Goal: Transaction & Acquisition: Purchase product/service

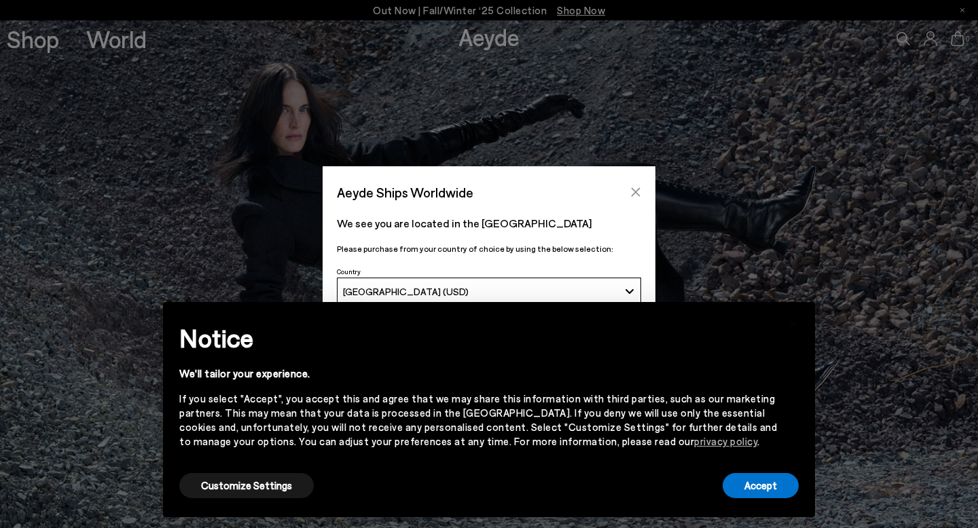
click at [639, 192] on icon "Close" at bounding box center [635, 192] width 11 height 11
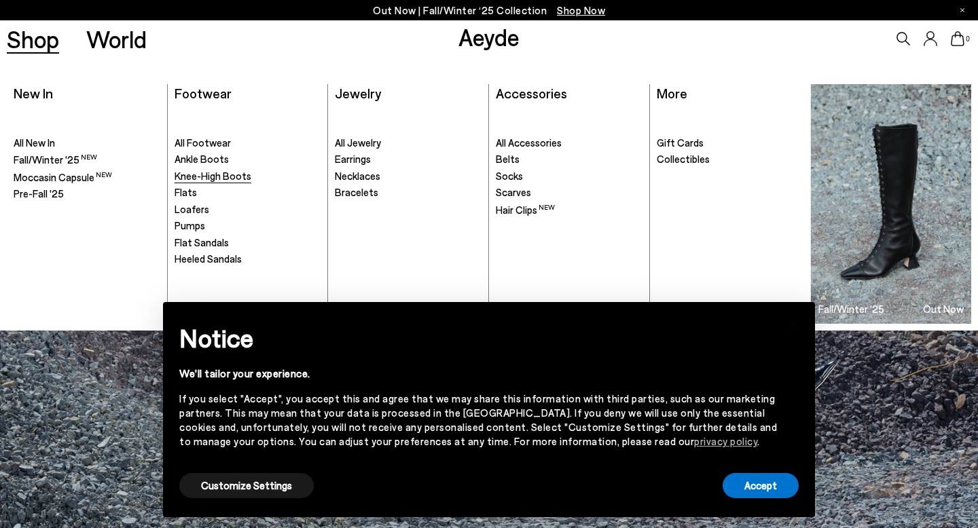
click at [207, 176] on span "Knee-High Boots" at bounding box center [213, 176] width 77 height 12
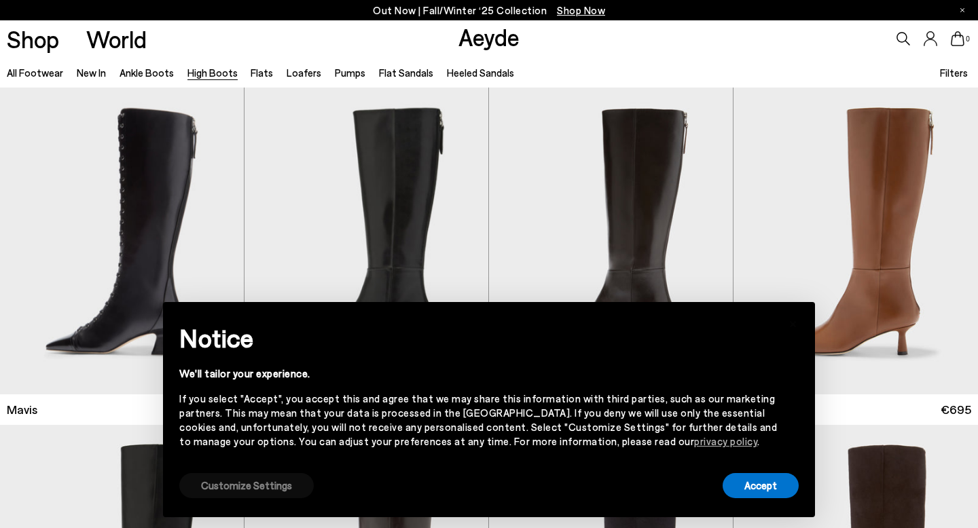
click at [230, 494] on button "Customize Settings" at bounding box center [246, 485] width 134 height 25
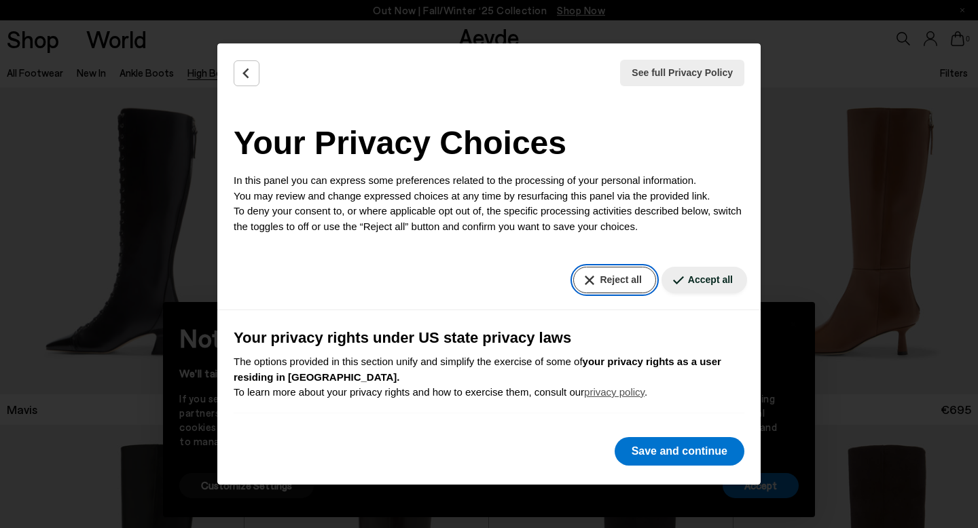
click at [629, 281] on button "Reject all" at bounding box center [614, 280] width 82 height 26
click at [596, 279] on button "Reject all" at bounding box center [614, 280] width 82 height 26
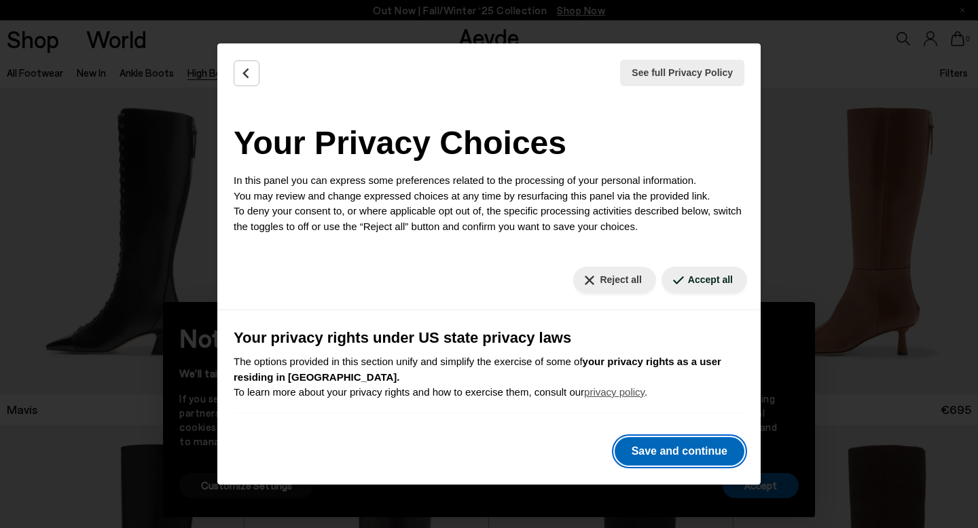
click at [643, 442] on button "Save and continue" at bounding box center [680, 451] width 130 height 29
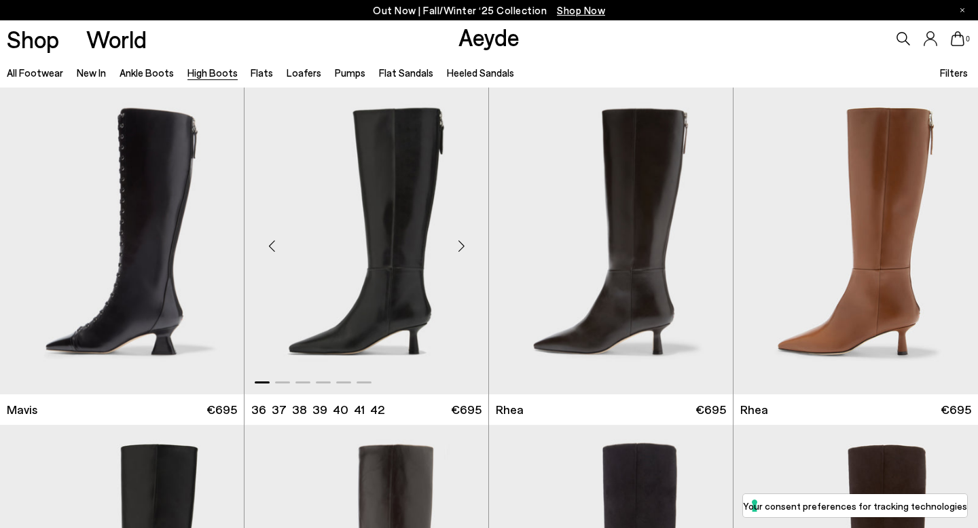
click at [459, 243] on div "Next slide" at bounding box center [461, 246] width 41 height 41
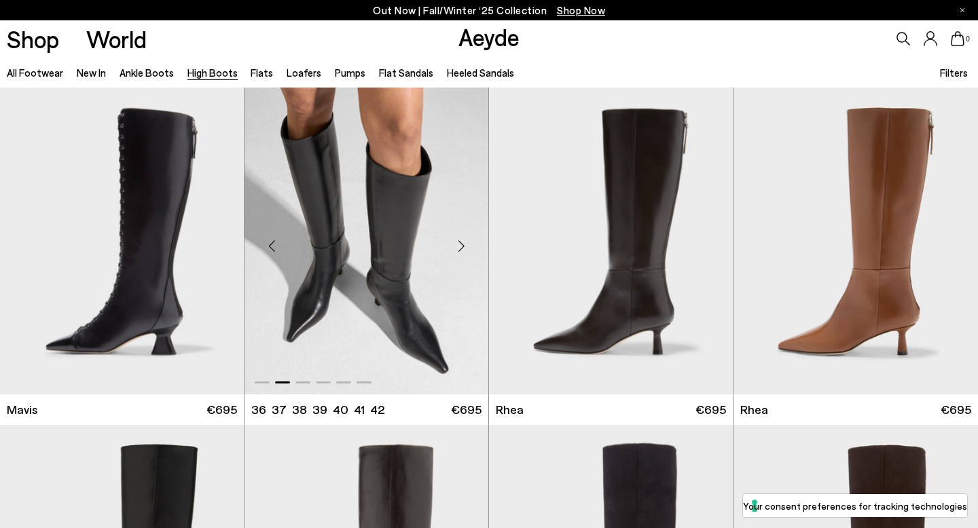
click at [459, 243] on div "Next slide" at bounding box center [461, 246] width 41 height 41
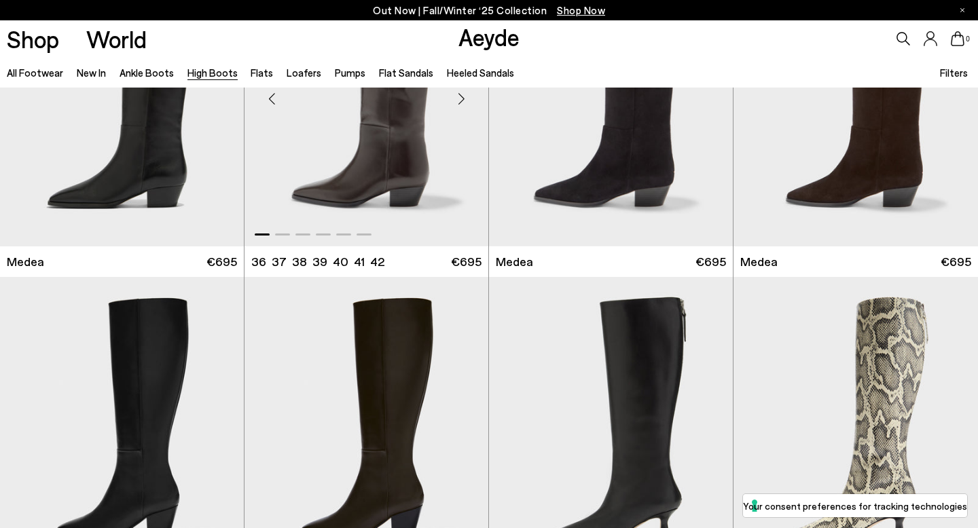
scroll to position [584, 0]
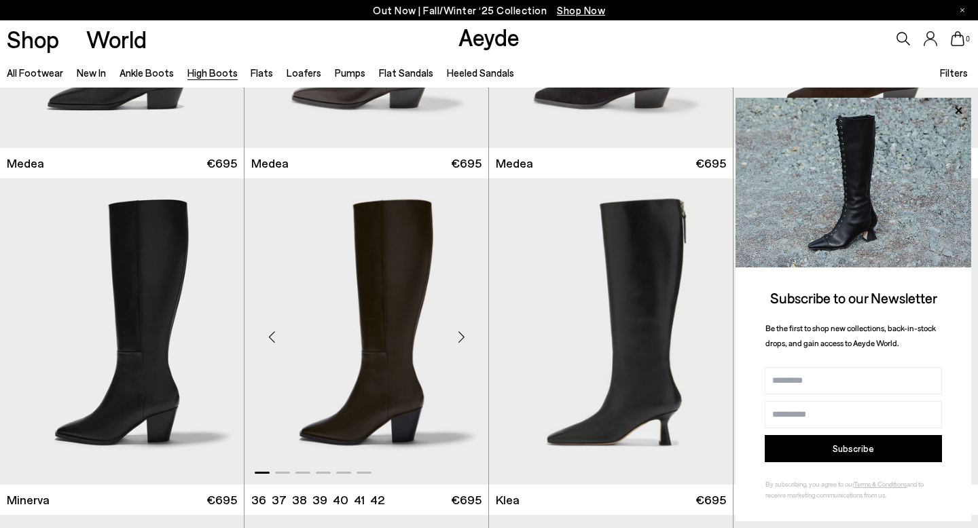
click at [464, 337] on div "Next slide" at bounding box center [461, 337] width 41 height 41
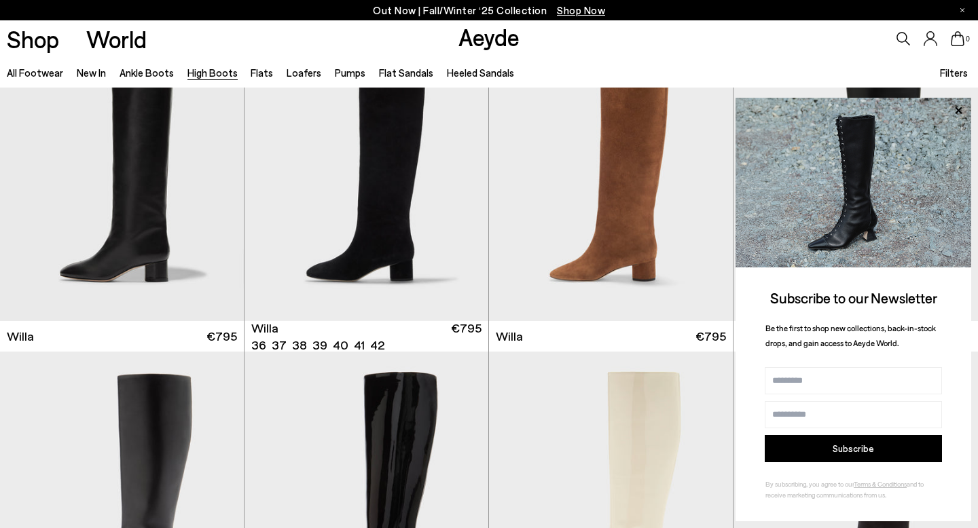
scroll to position [1426, 0]
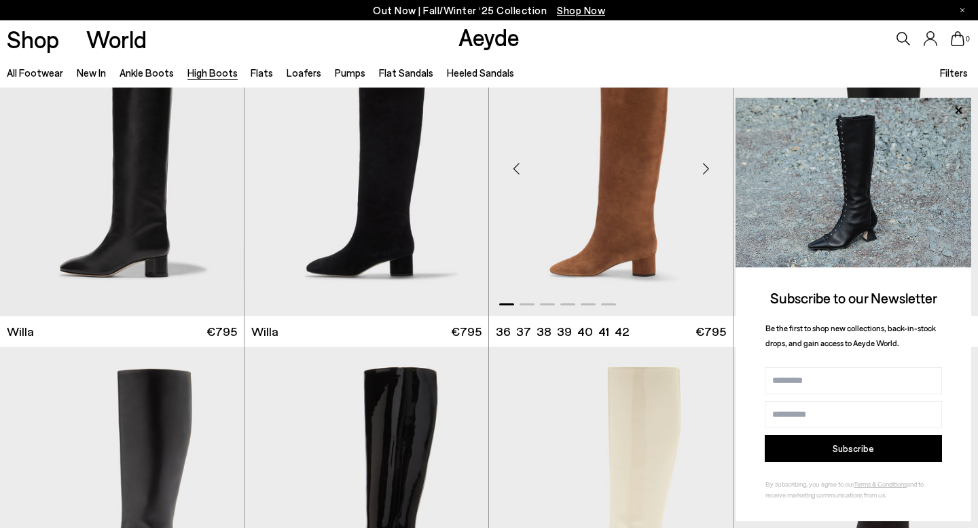
click at [651, 200] on img "1 / 6" at bounding box center [611, 163] width 244 height 306
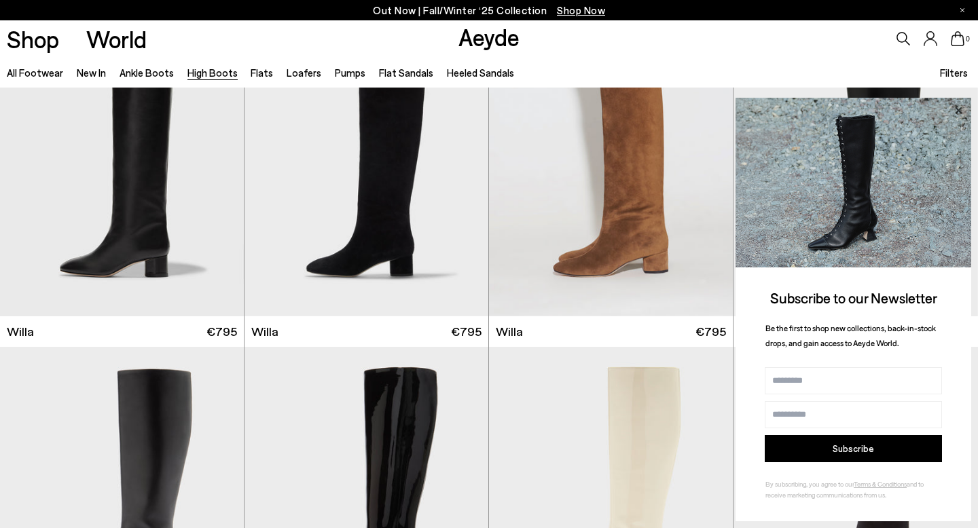
click at [960, 109] on icon at bounding box center [958, 110] width 7 height 7
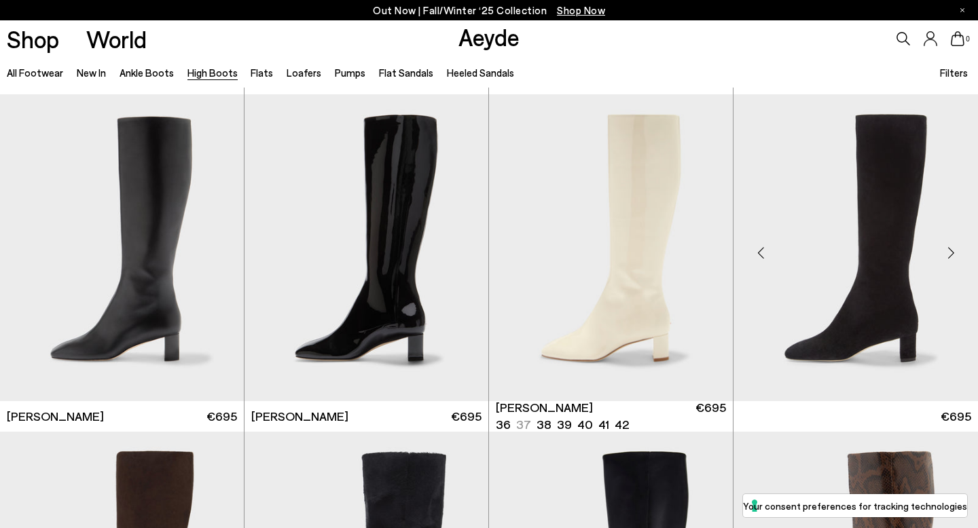
scroll to position [1682, 0]
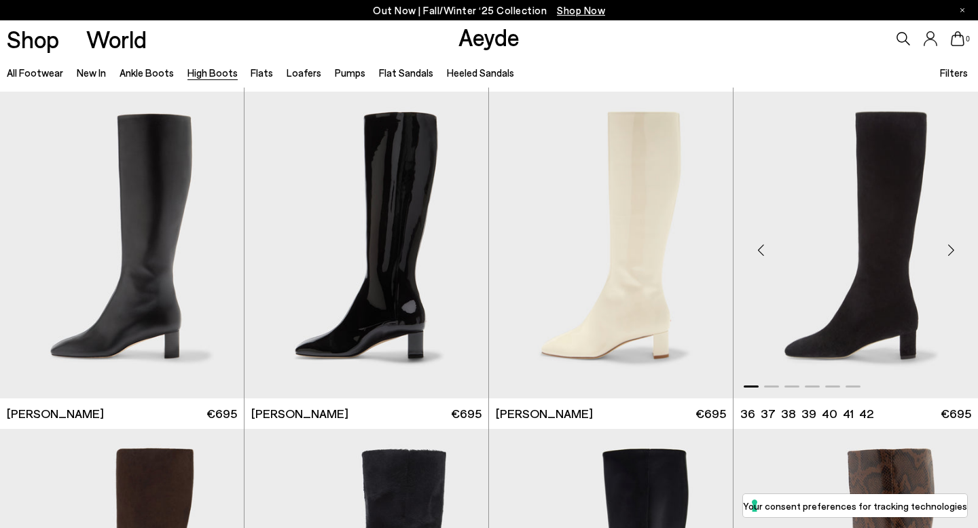
click at [948, 251] on div "Next slide" at bounding box center [951, 250] width 41 height 41
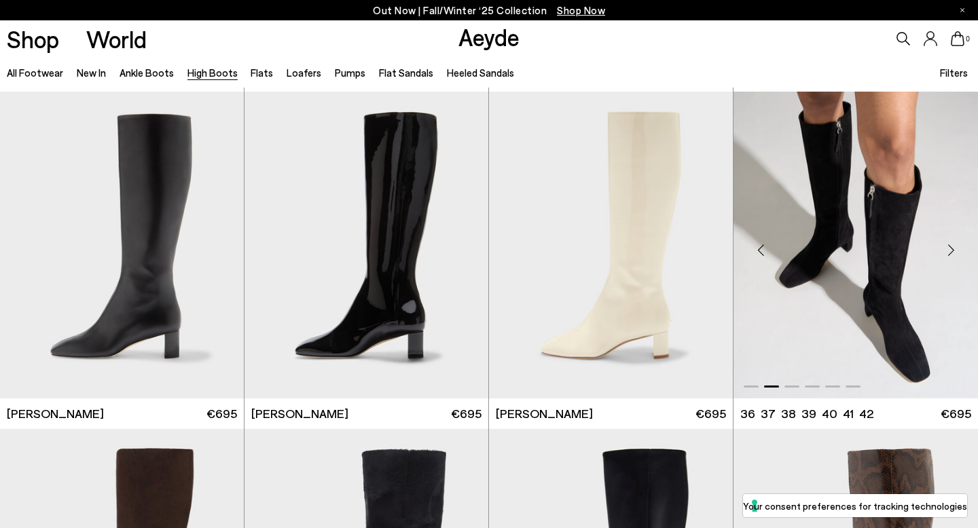
click at [948, 251] on div "Next slide" at bounding box center [951, 250] width 41 height 41
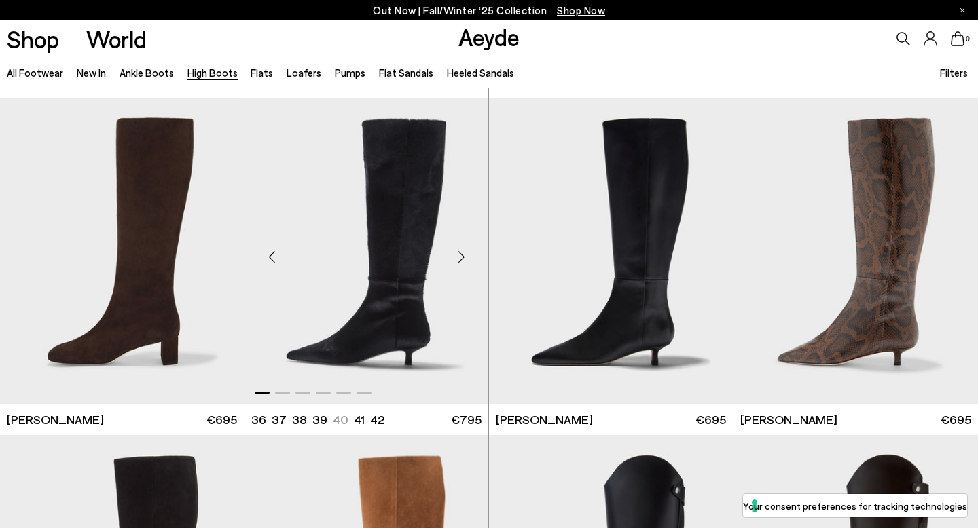
scroll to position [2013, 0]
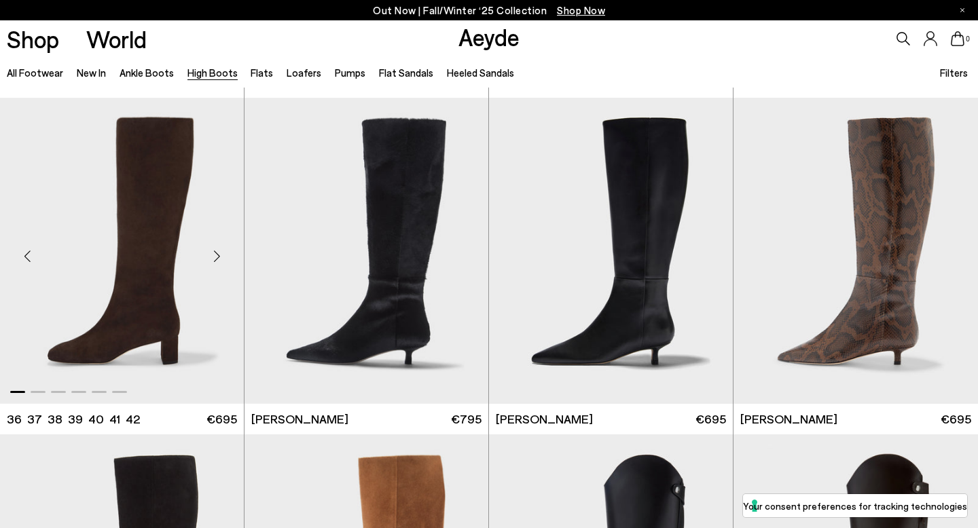
click at [217, 257] on div "Next slide" at bounding box center [216, 256] width 41 height 41
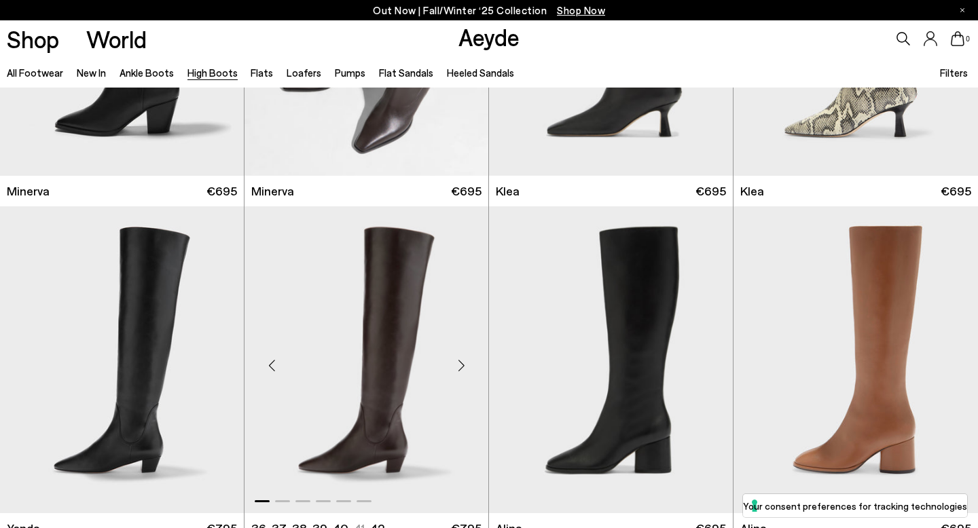
scroll to position [901, 0]
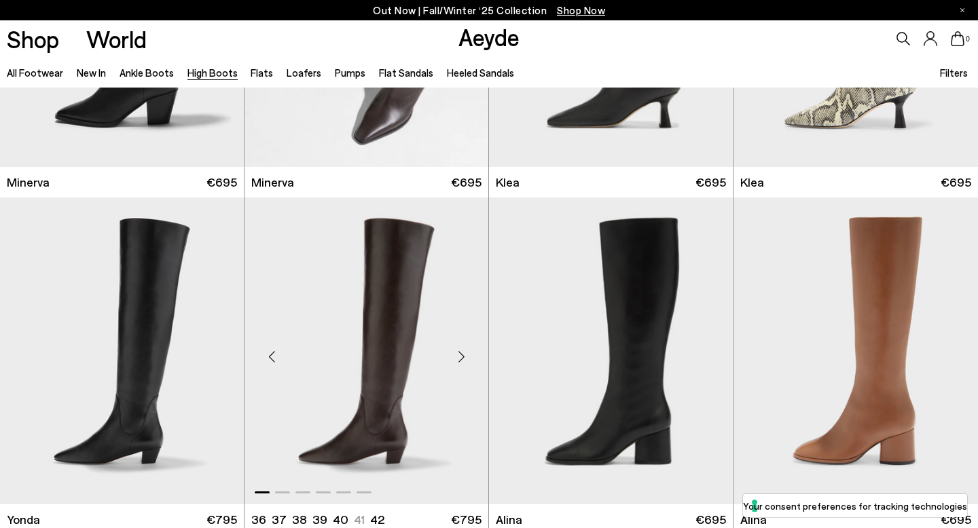
click at [459, 352] on div "Next slide" at bounding box center [461, 356] width 41 height 41
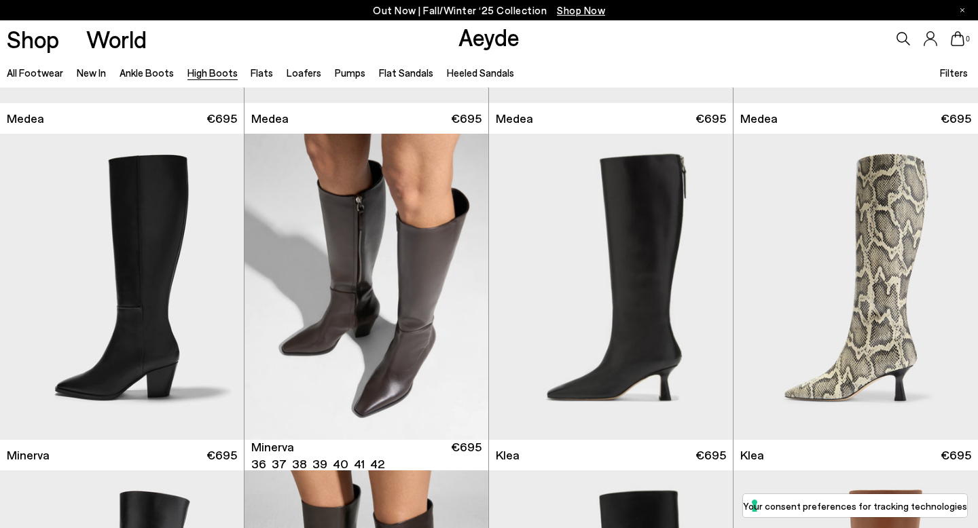
scroll to position [627, 0]
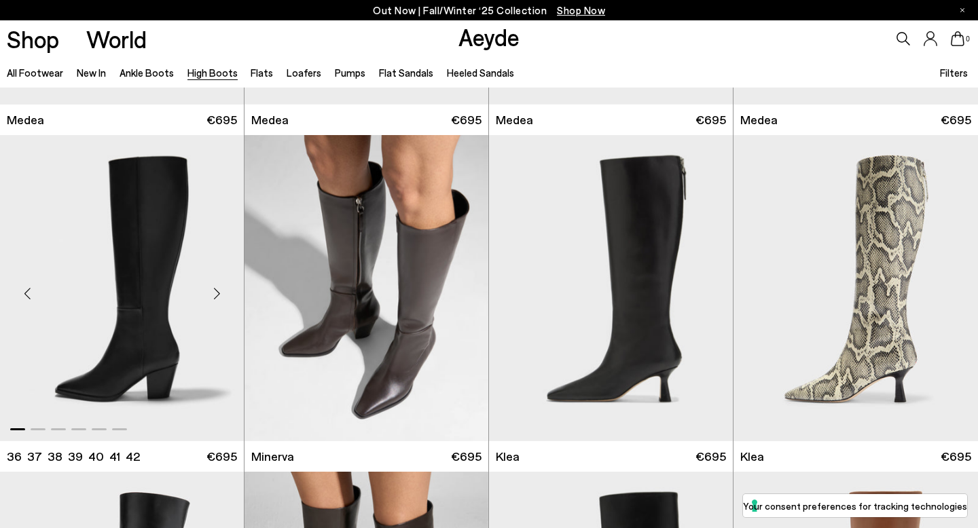
click at [204, 292] on div "Next slide" at bounding box center [216, 294] width 41 height 41
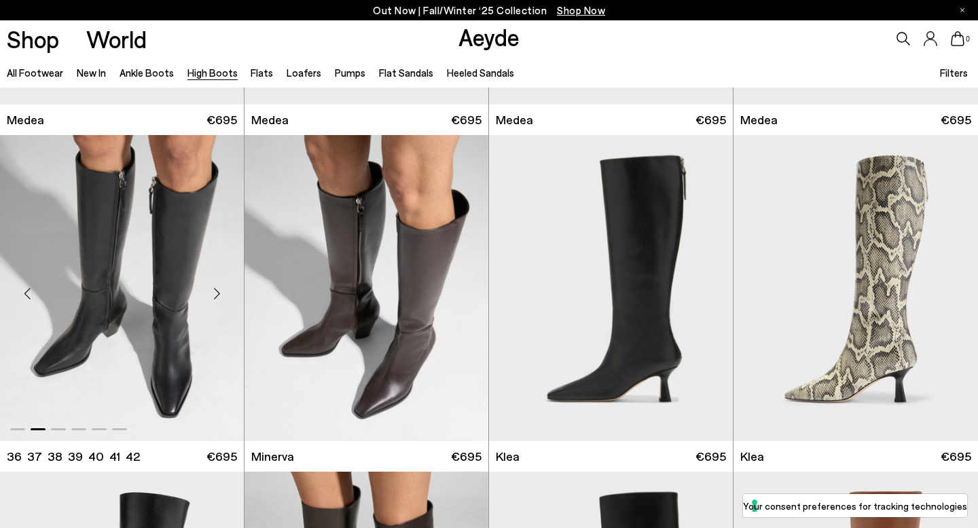
click at [211, 292] on div "Next slide" at bounding box center [216, 294] width 41 height 41
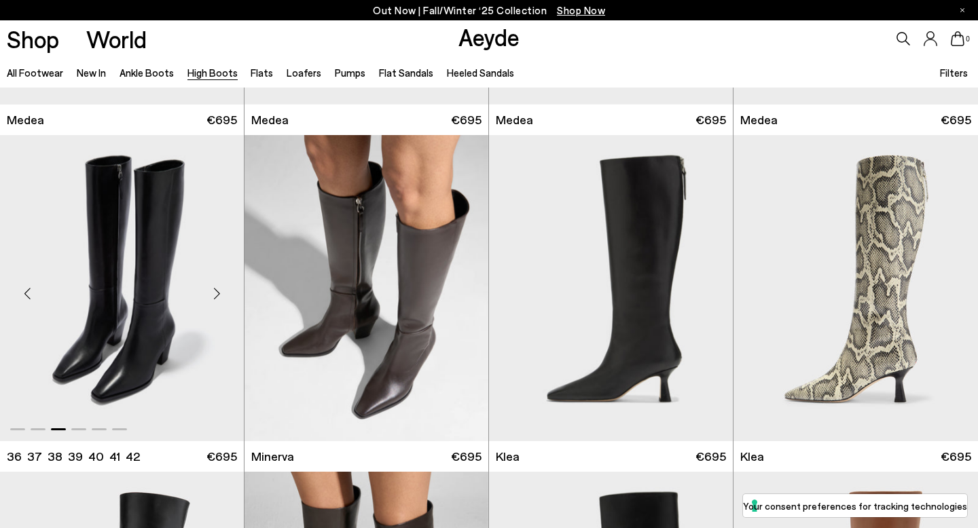
click at [211, 292] on div "Next slide" at bounding box center [216, 294] width 41 height 41
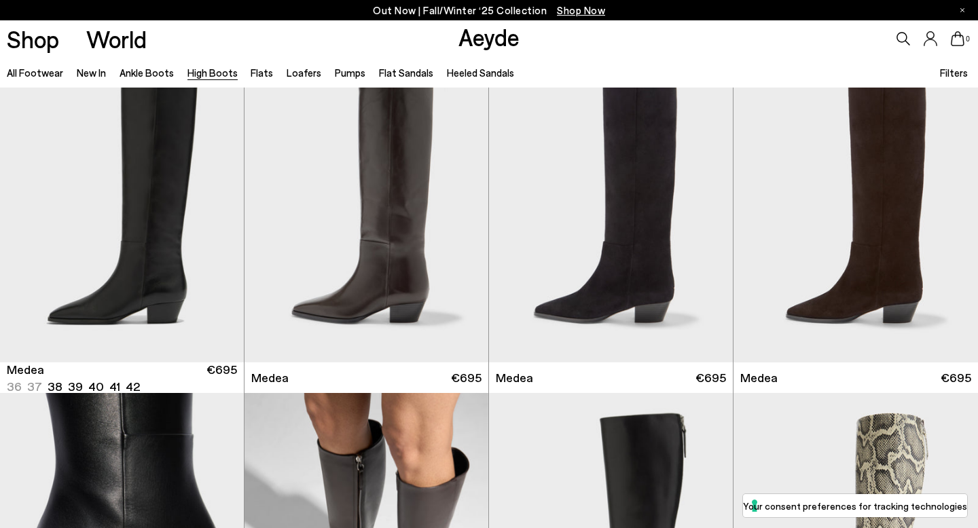
scroll to position [278, 0]
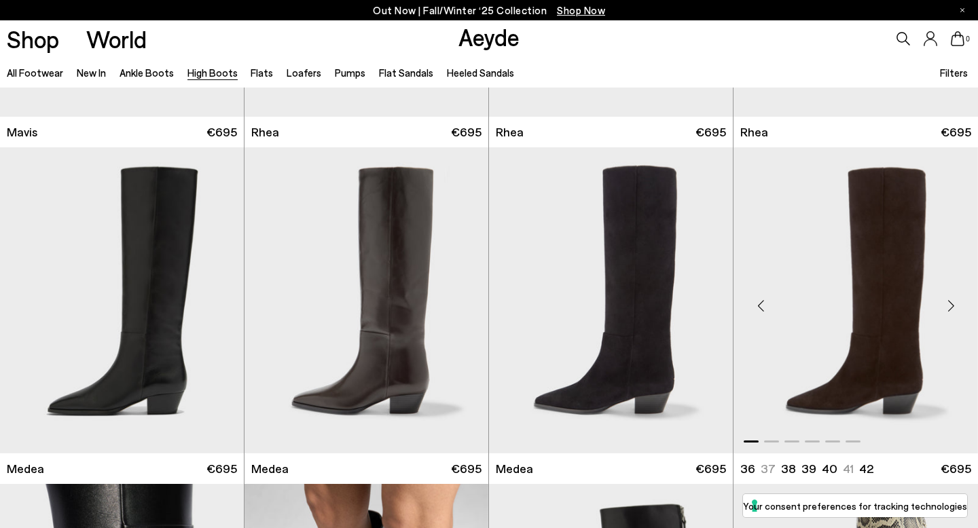
click at [947, 314] on div "Next slide" at bounding box center [951, 305] width 41 height 41
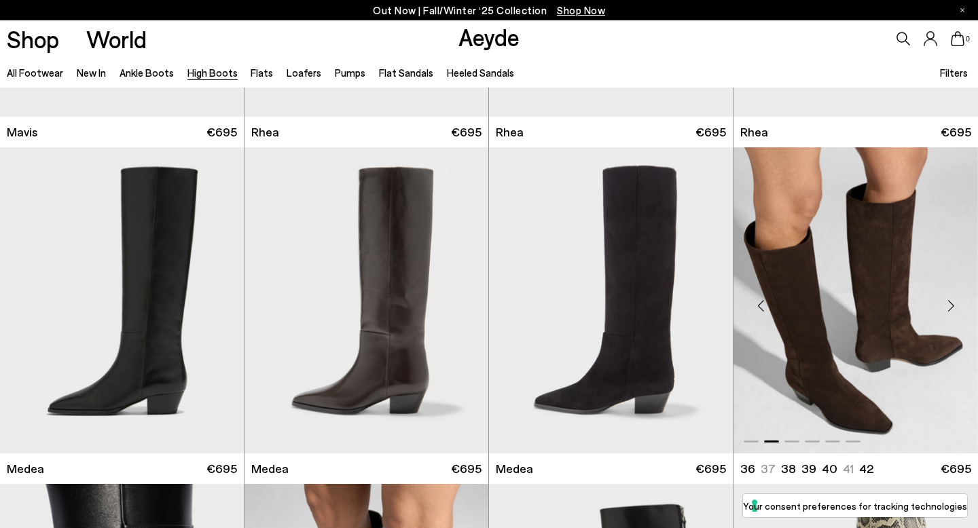
click at [947, 314] on div "Next slide" at bounding box center [951, 305] width 41 height 41
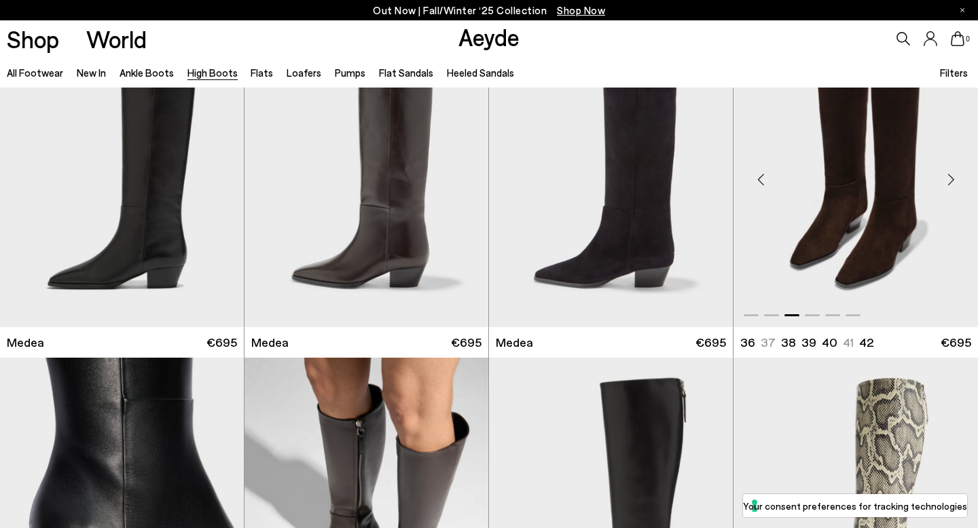
scroll to position [423, 0]
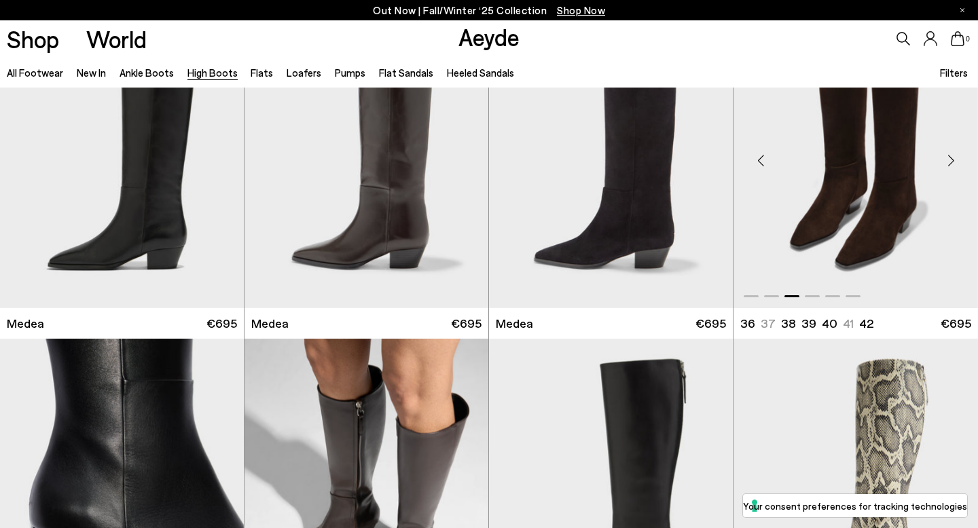
click at [880, 235] on img "3 / 6" at bounding box center [856, 155] width 245 height 306
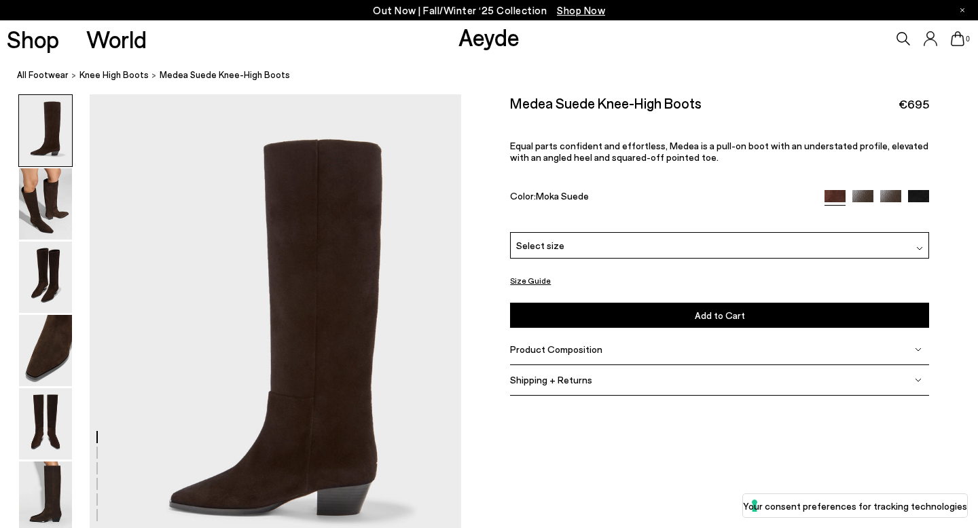
click at [560, 245] on div "Select size" at bounding box center [719, 245] width 419 height 26
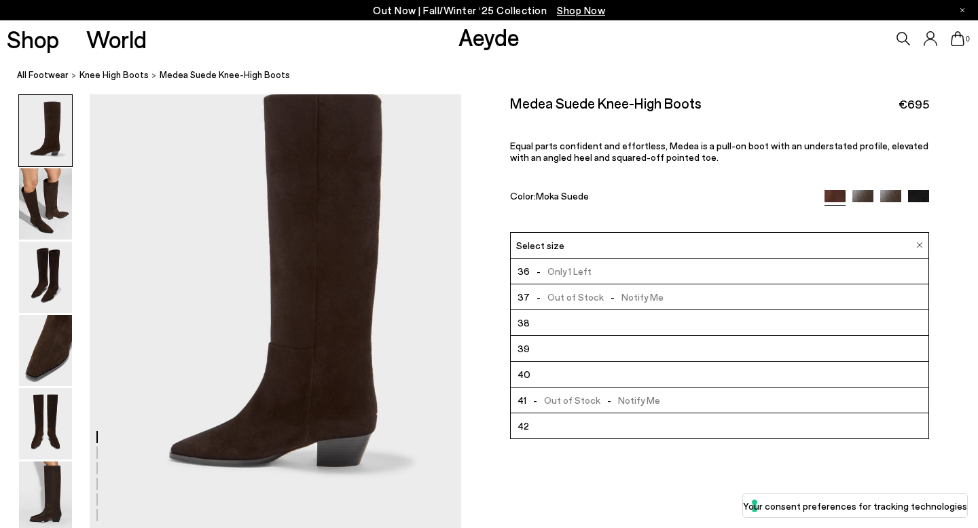
scroll to position [61, 0]
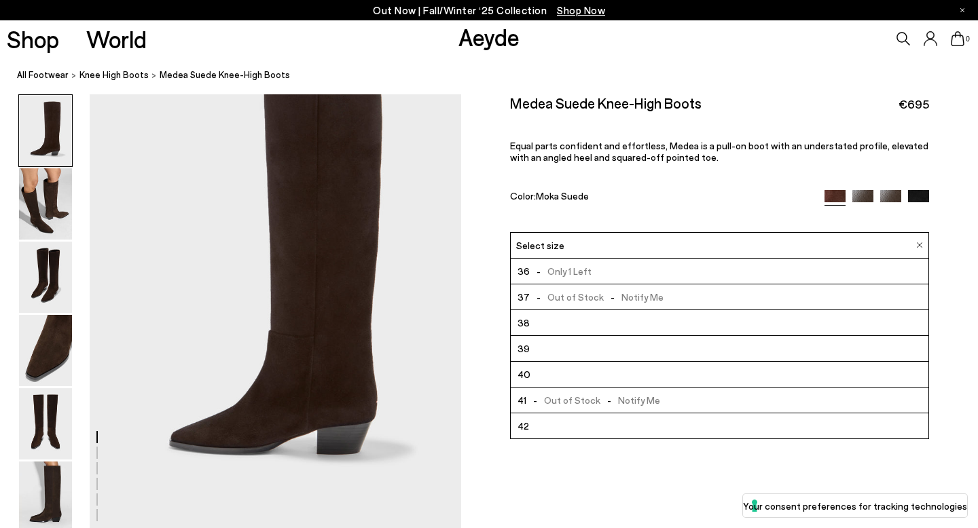
click at [641, 144] on p "Equal parts confident and effortless, Medea is a pull-on boot with an understat…" at bounding box center [719, 151] width 419 height 23
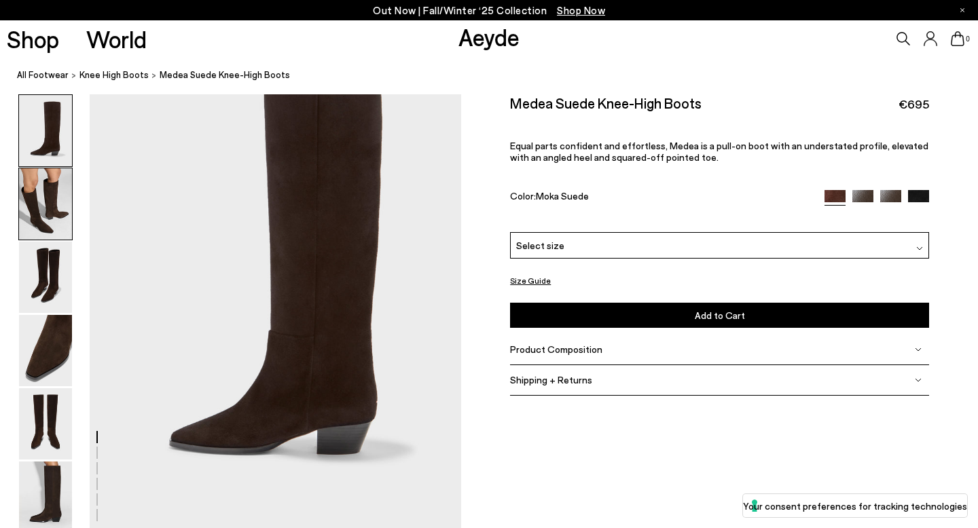
click at [48, 192] on img at bounding box center [45, 203] width 53 height 71
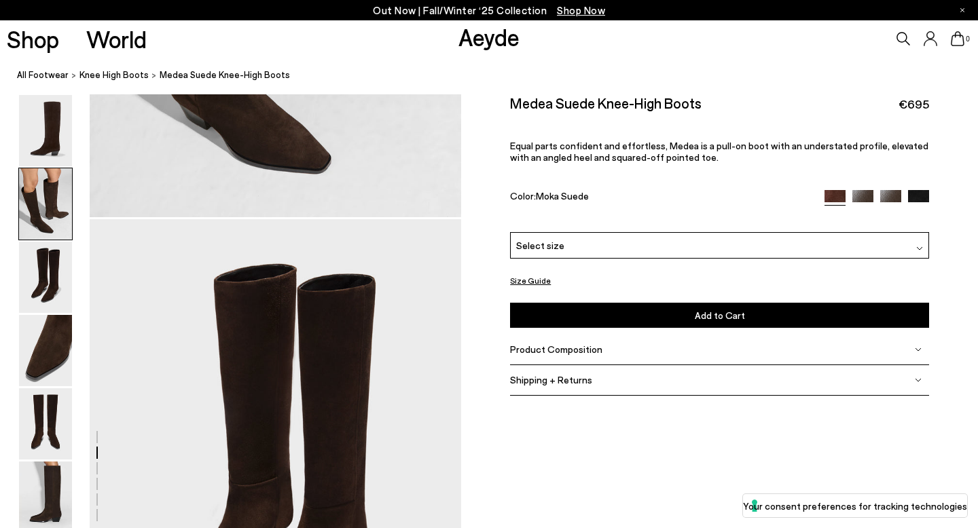
scroll to position [1062, 0]
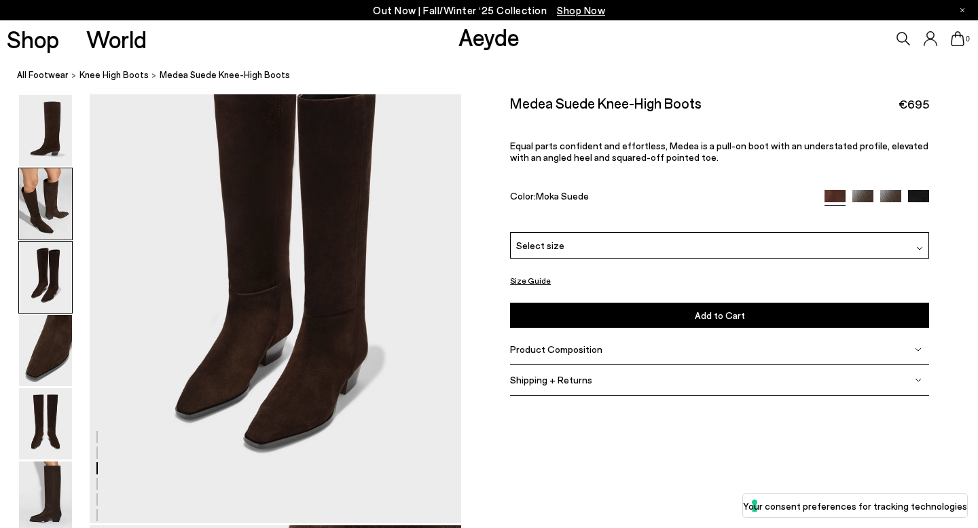
click at [36, 196] on img at bounding box center [45, 203] width 53 height 71
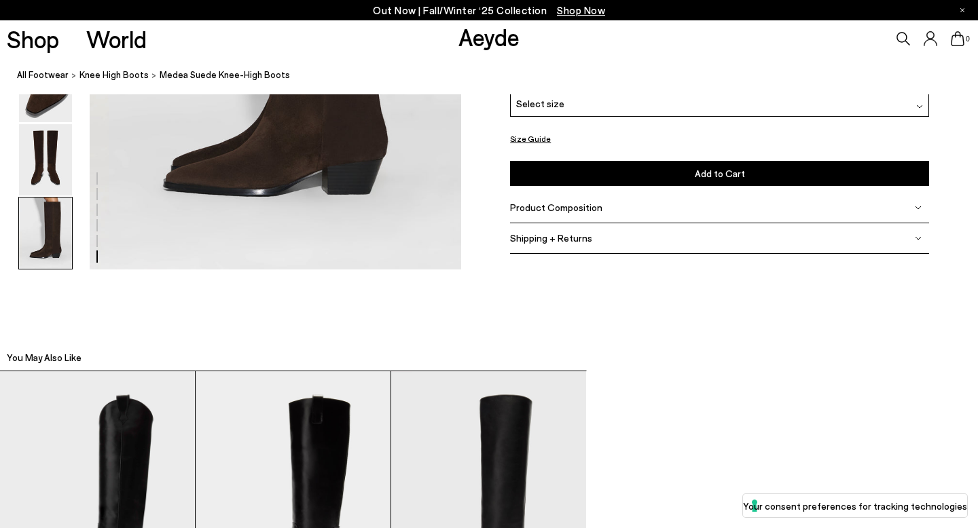
scroll to position [2561, 0]
